Goal: Task Accomplishment & Management: Manage account settings

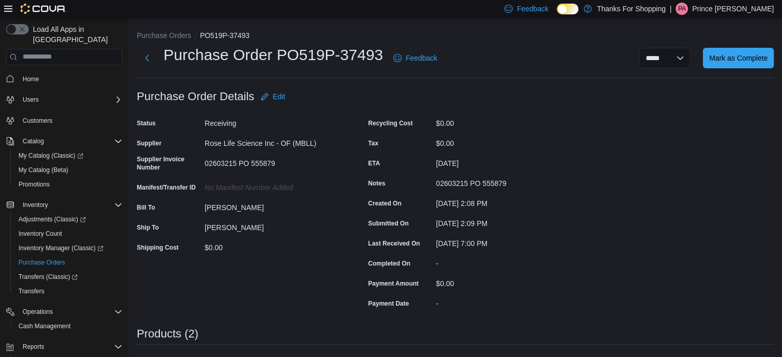
click at [428, 235] on div "Last Received On" at bounding box center [400, 243] width 64 height 16
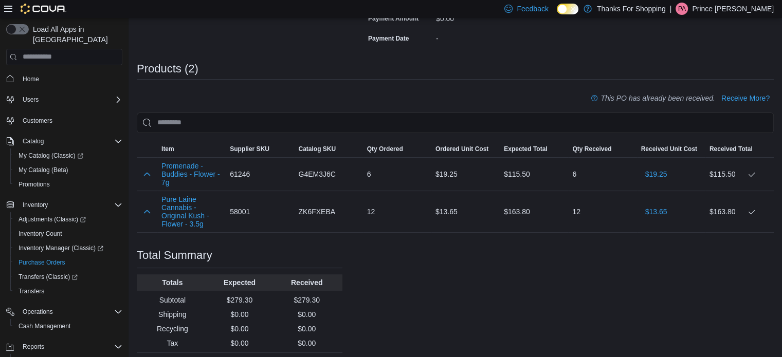
scroll to position [290, 0]
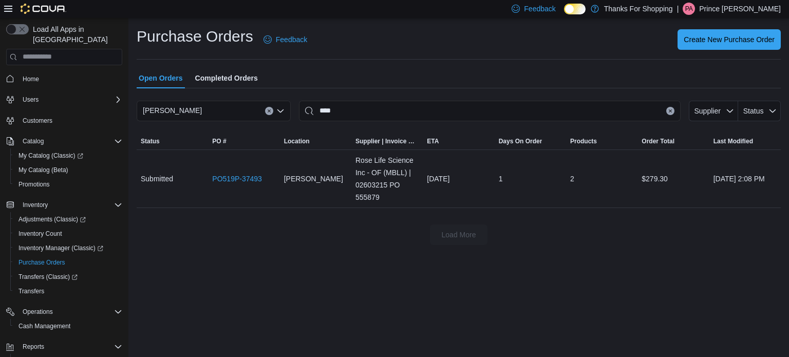
scroll to position [57, 0]
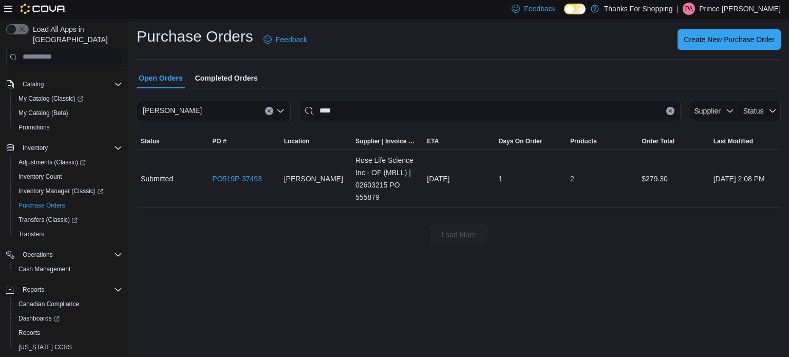
click at [764, 10] on p "Prince Arceo" at bounding box center [740, 9] width 82 height 12
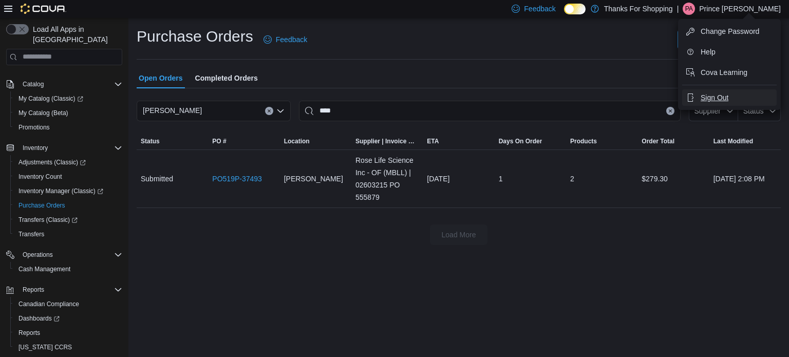
click at [722, 94] on span "Sign Out" at bounding box center [715, 97] width 28 height 10
